Goal: Information Seeking & Learning: Check status

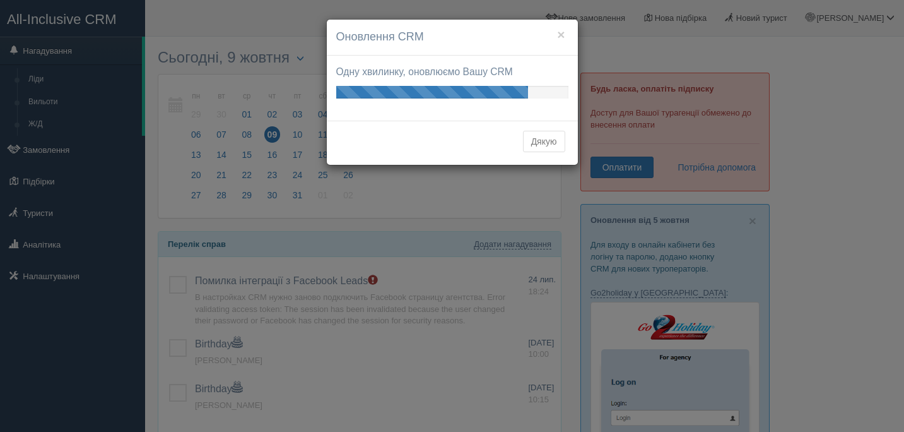
click at [543, 136] on button "Дякую" at bounding box center [544, 141] width 42 height 21
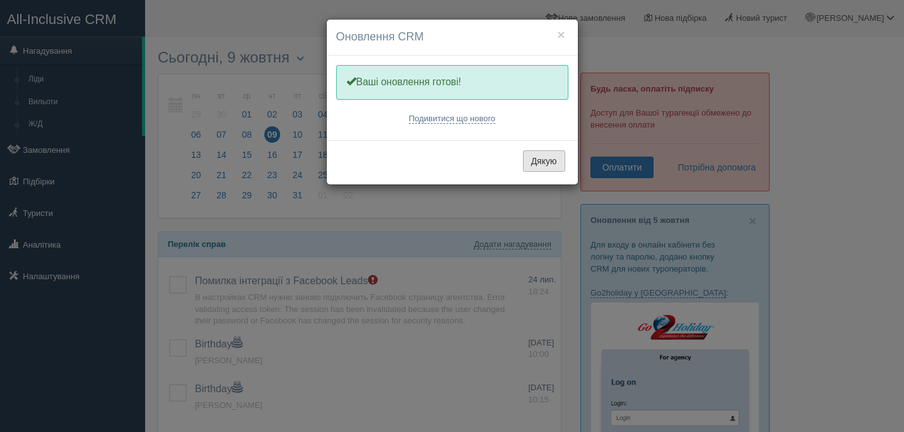
click at [556, 156] on button "Дякую" at bounding box center [544, 160] width 42 height 21
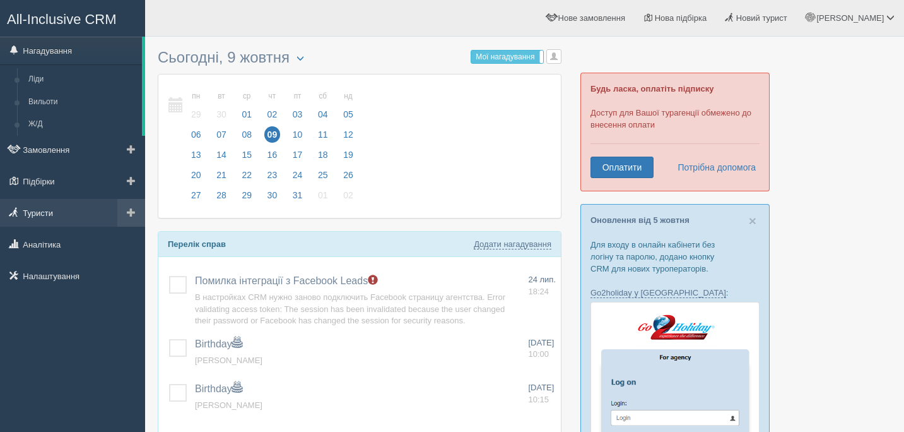
click at [49, 213] on link "Туристи" at bounding box center [72, 213] width 145 height 28
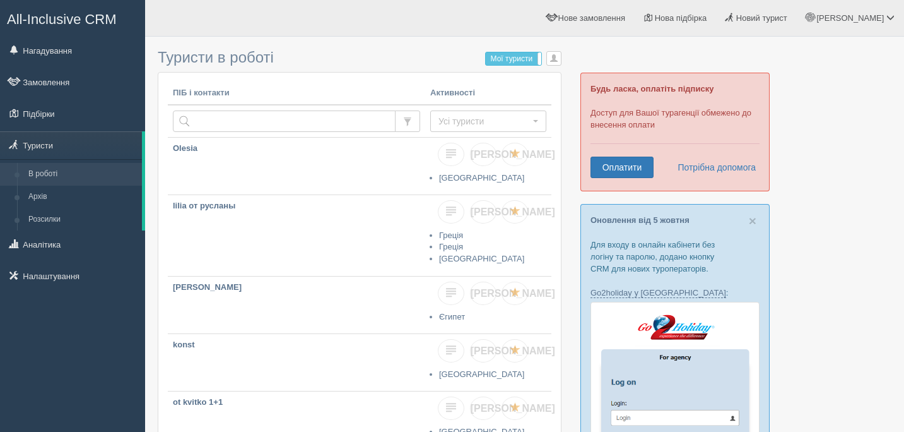
click at [219, 109] on td at bounding box center [296, 121] width 257 height 33
click at [225, 127] on input "text" at bounding box center [284, 120] width 223 height 21
type input "suhin"
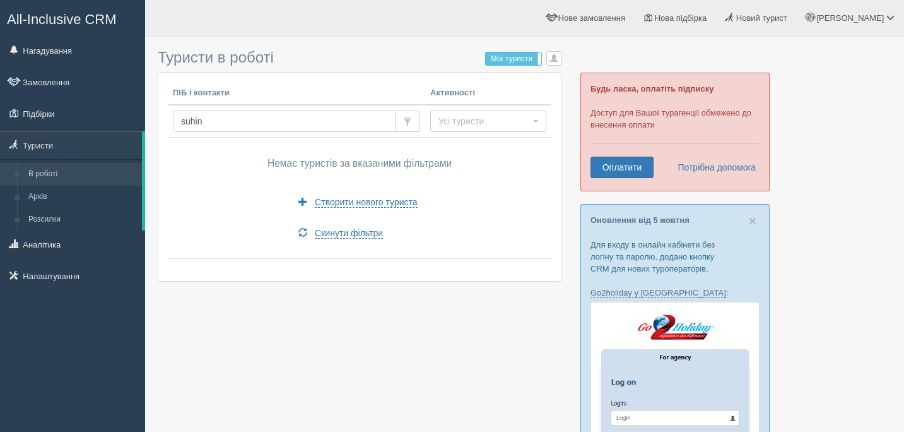
click at [234, 126] on input "suhin" at bounding box center [284, 120] width 223 height 21
type input "suhina"
click at [376, 119] on input "suhina" at bounding box center [284, 120] width 223 height 21
type input "sitnyk"
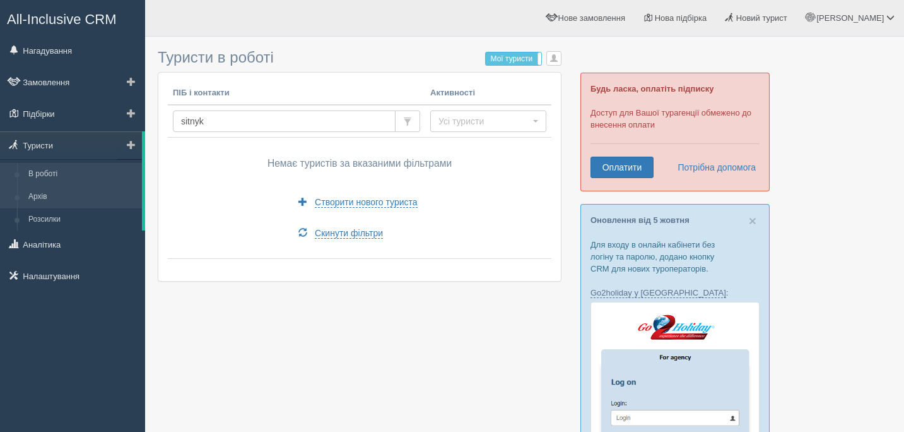
click at [56, 199] on link "Архів" at bounding box center [82, 196] width 119 height 23
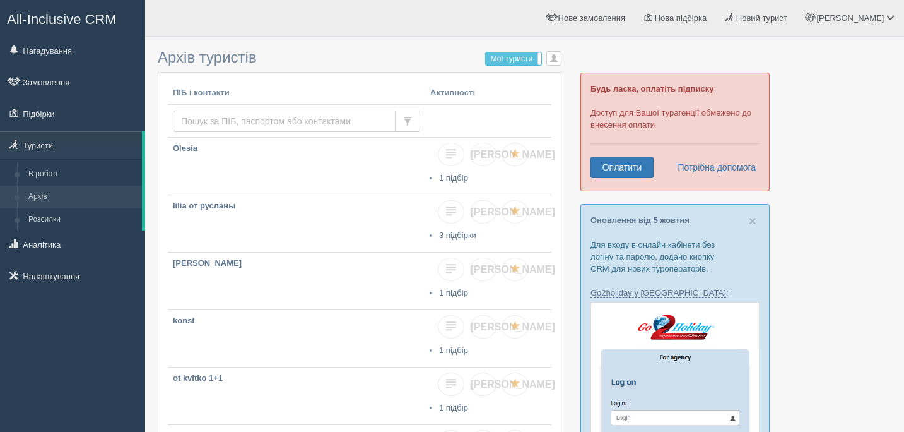
click at [276, 117] on input "text" at bounding box center [284, 120] width 223 height 21
type input "suhin"
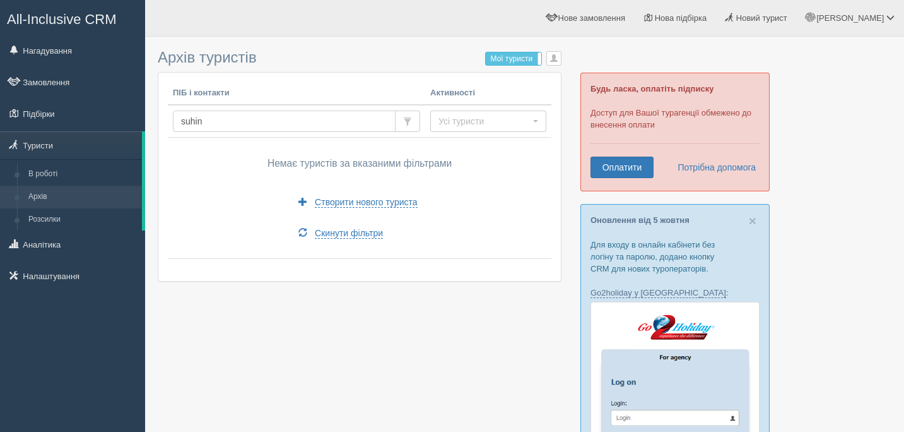
click at [192, 120] on input "suhin" at bounding box center [284, 120] width 223 height 21
type input "sukhin"
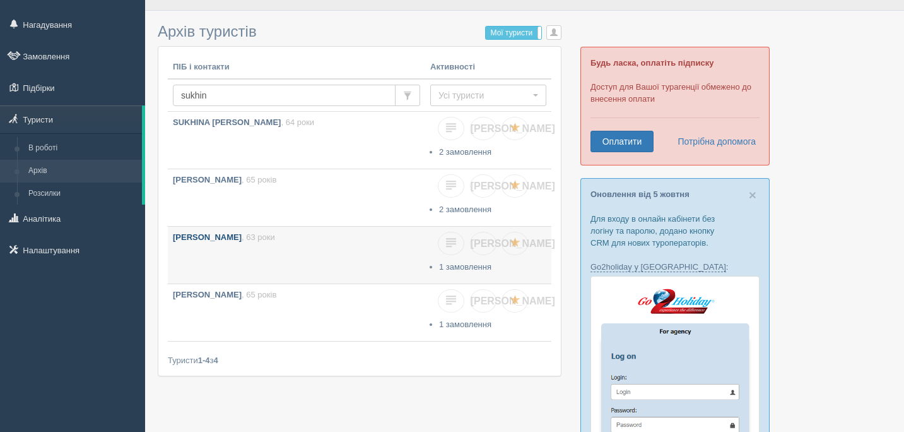
scroll to position [32, 0]
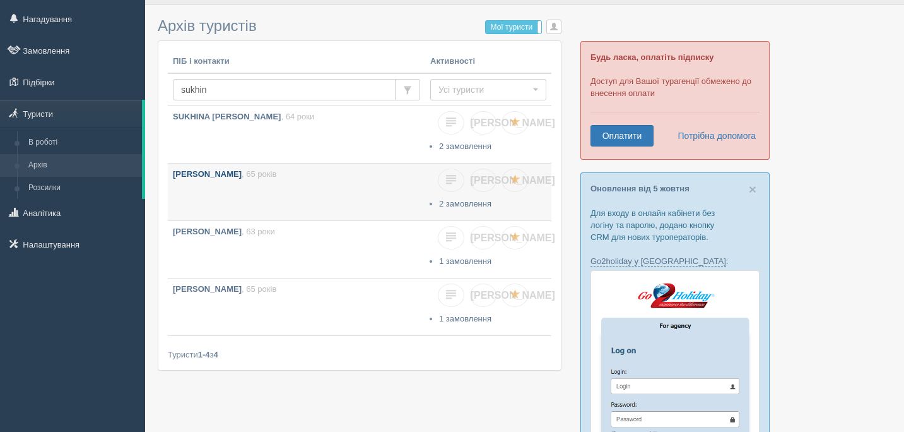
click at [329, 199] on link "[PERSON_NAME] , 65 років" at bounding box center [296, 191] width 257 height 57
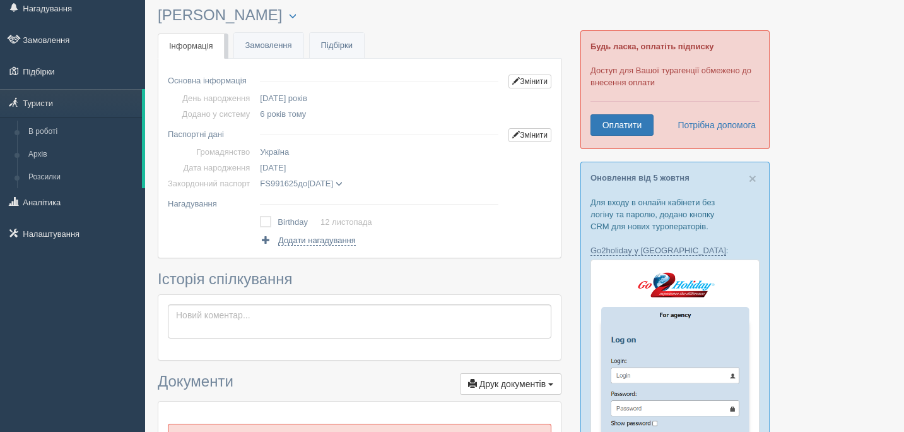
scroll to position [44, 0]
click at [284, 46] on link "Замовлення" at bounding box center [268, 45] width 69 height 26
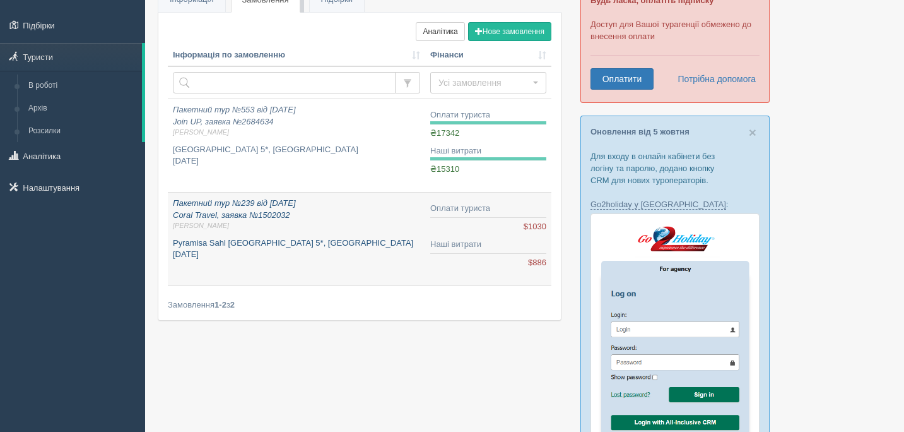
scroll to position [90, 0]
